Goal: Information Seeking & Learning: Learn about a topic

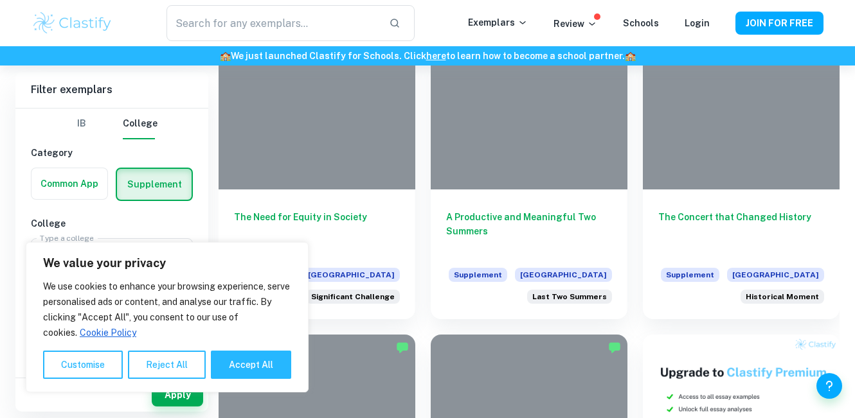
scroll to position [375, 0]
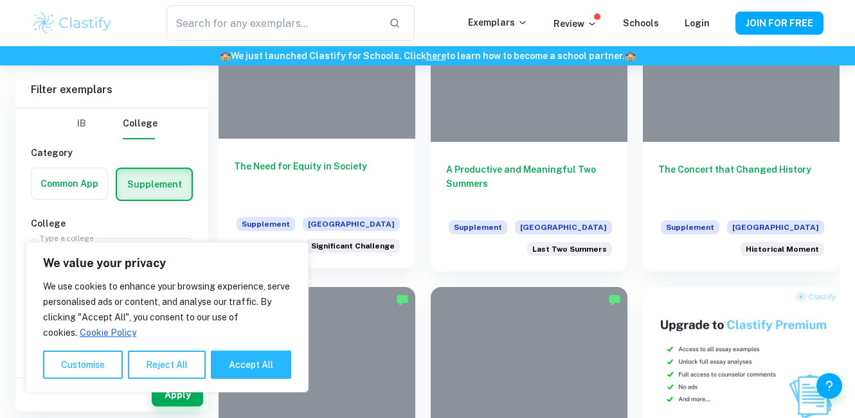
click at [311, 168] on h6 "The Need for Equity in Society" at bounding box center [317, 180] width 166 height 42
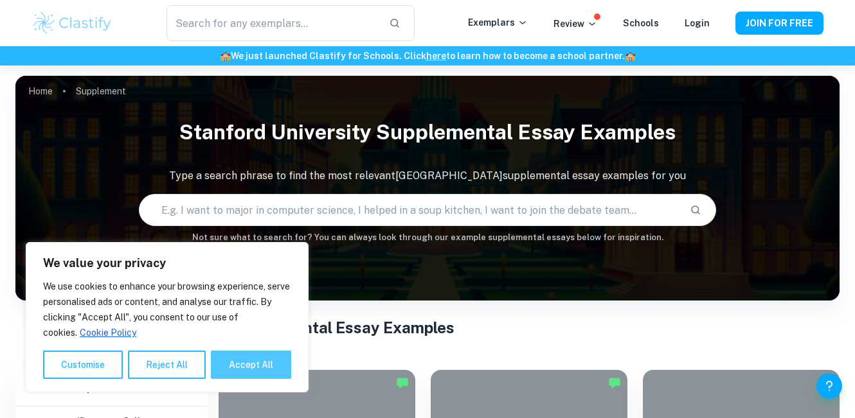
click at [235, 365] on button "Accept All" at bounding box center [251, 365] width 80 height 28
checkbox input "true"
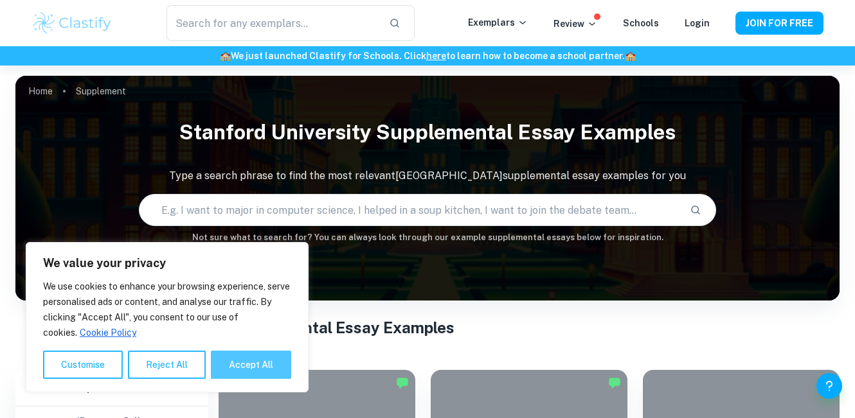
checkbox input "true"
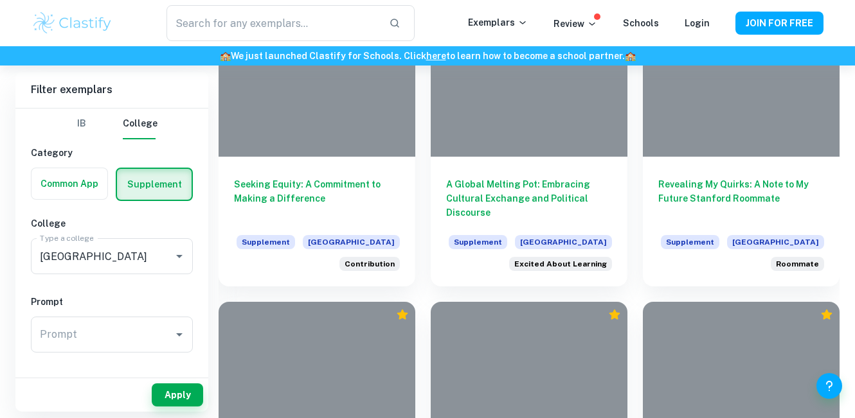
scroll to position [4548, 0]
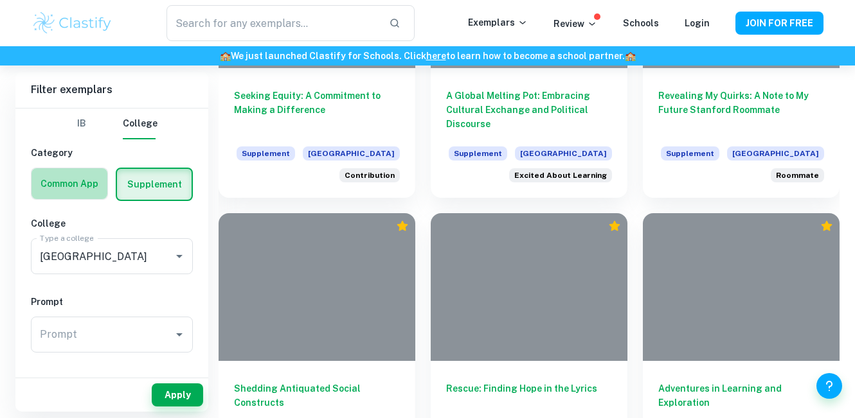
click at [62, 187] on label "button" at bounding box center [69, 183] width 76 height 31
click at [0, 0] on input "radio" at bounding box center [0, 0] width 0 height 0
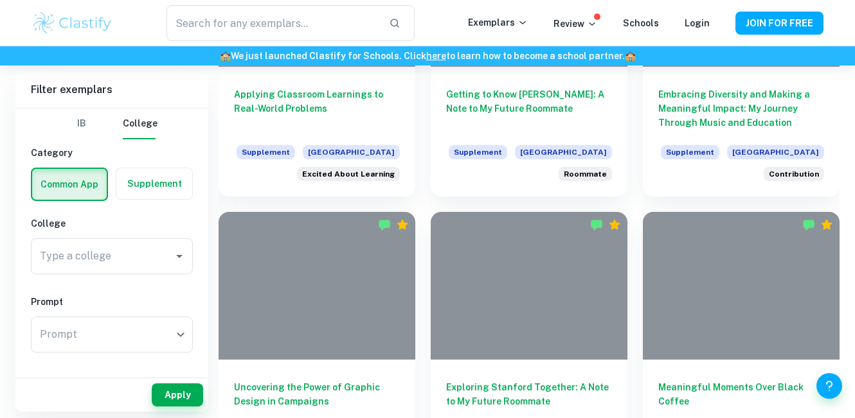
scroll to position [442, 0]
